Goal: Transaction & Acquisition: Book appointment/travel/reservation

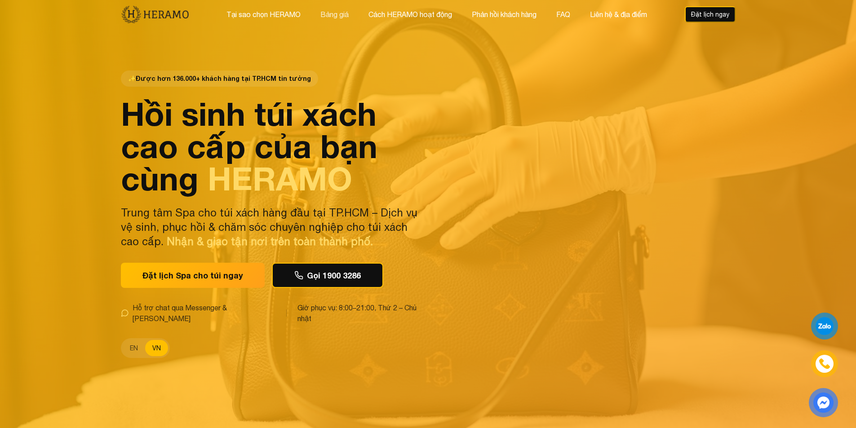
click at [333, 15] on button "Bảng giá" at bounding box center [335, 15] width 34 height 12
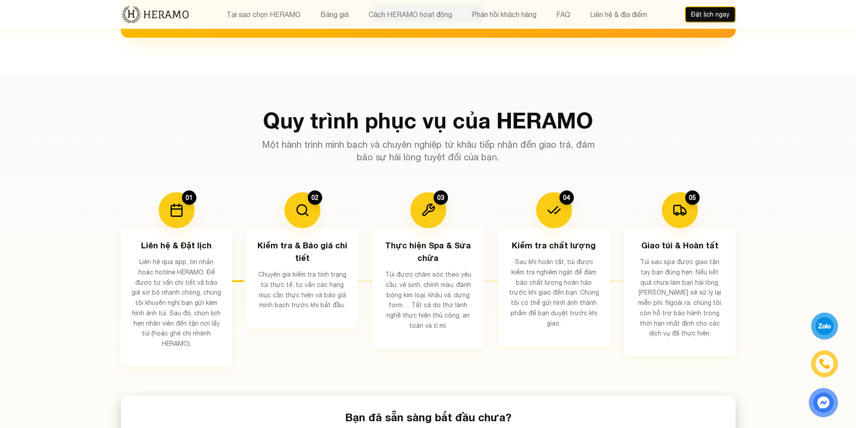
scroll to position [1530, 0]
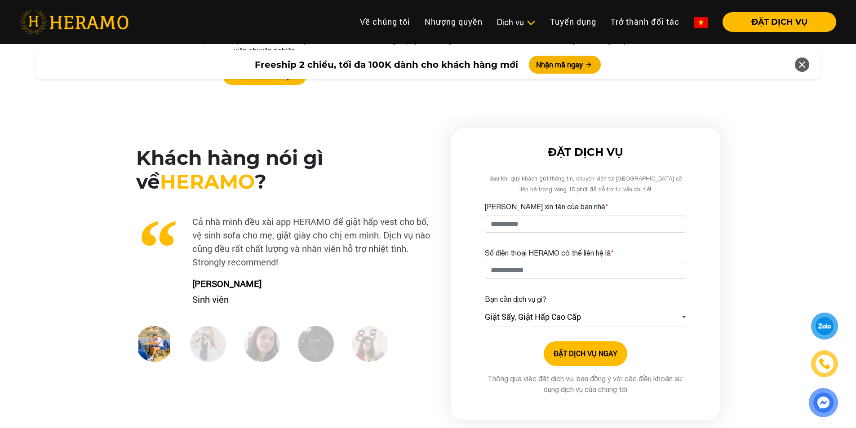
scroll to position [1304, 0]
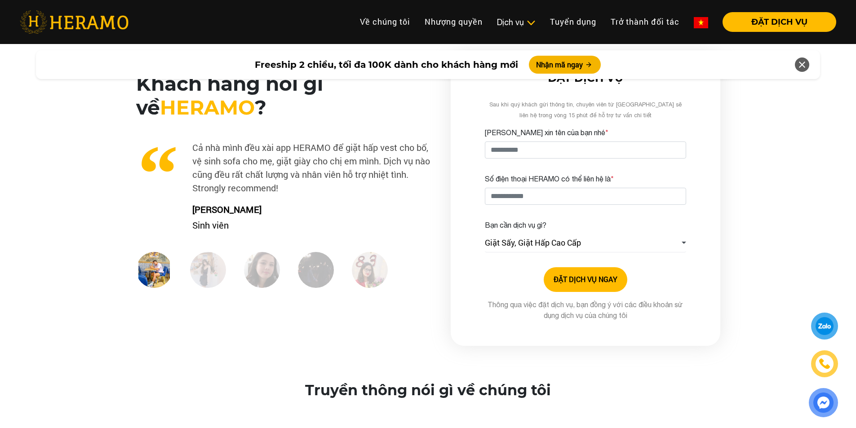
click at [217, 273] on img at bounding box center [208, 270] width 36 height 36
click at [257, 272] on img at bounding box center [262, 270] width 36 height 36
click at [313, 280] on img at bounding box center [316, 270] width 36 height 36
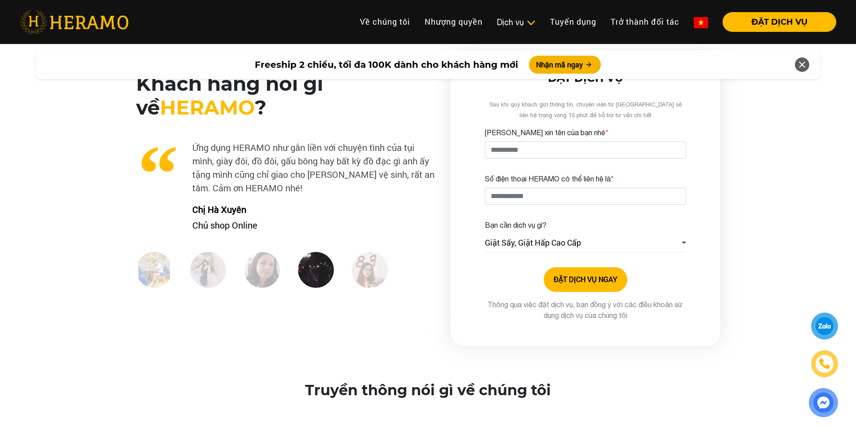
click at [370, 281] on img at bounding box center [370, 270] width 36 height 36
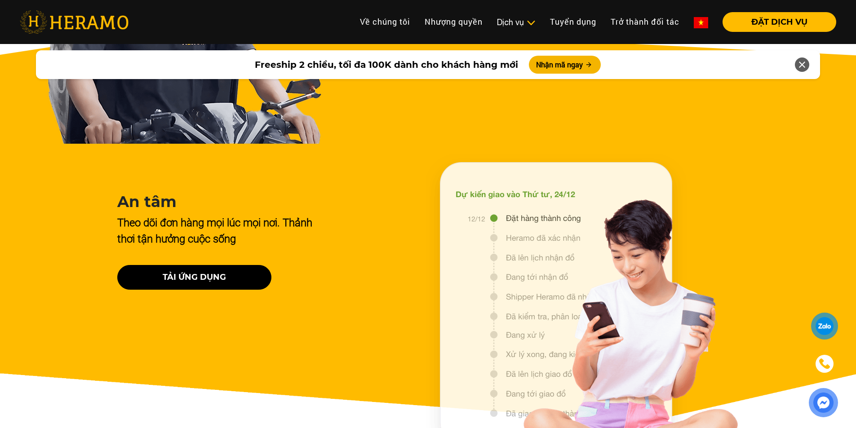
scroll to position [3822, 0]
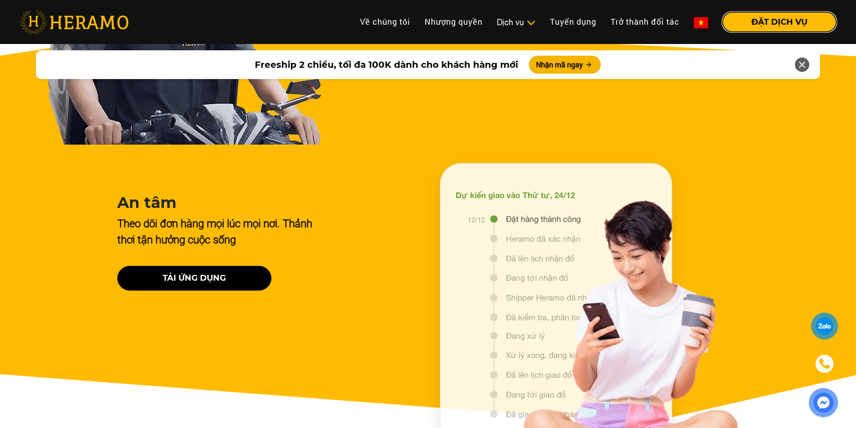
click at [747, 26] on button "ĐẶT DỊCH VỤ" at bounding box center [780, 22] width 114 height 20
